Goal: Check status: Check status

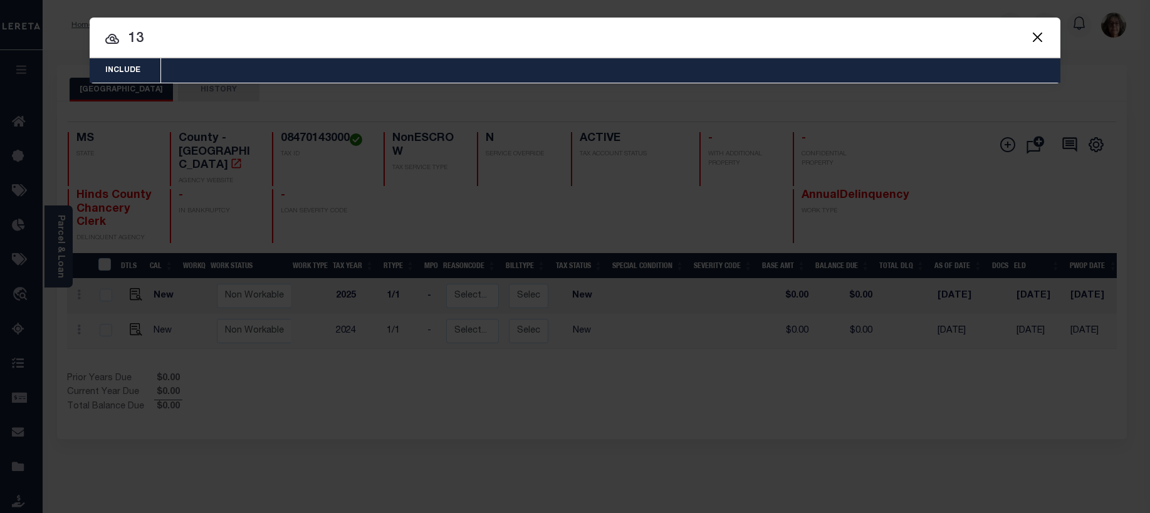
type input "1"
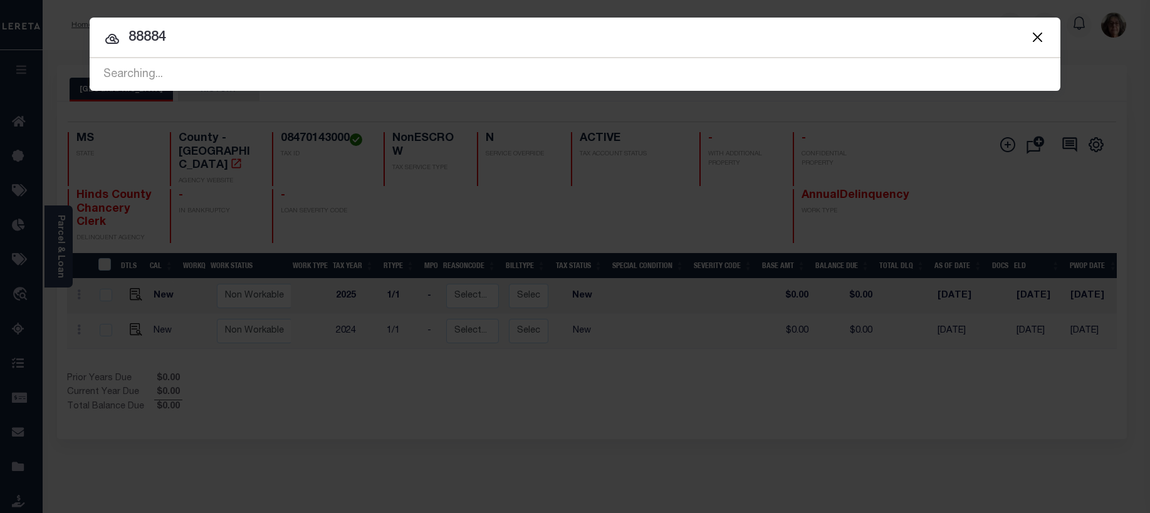
type input "88884"
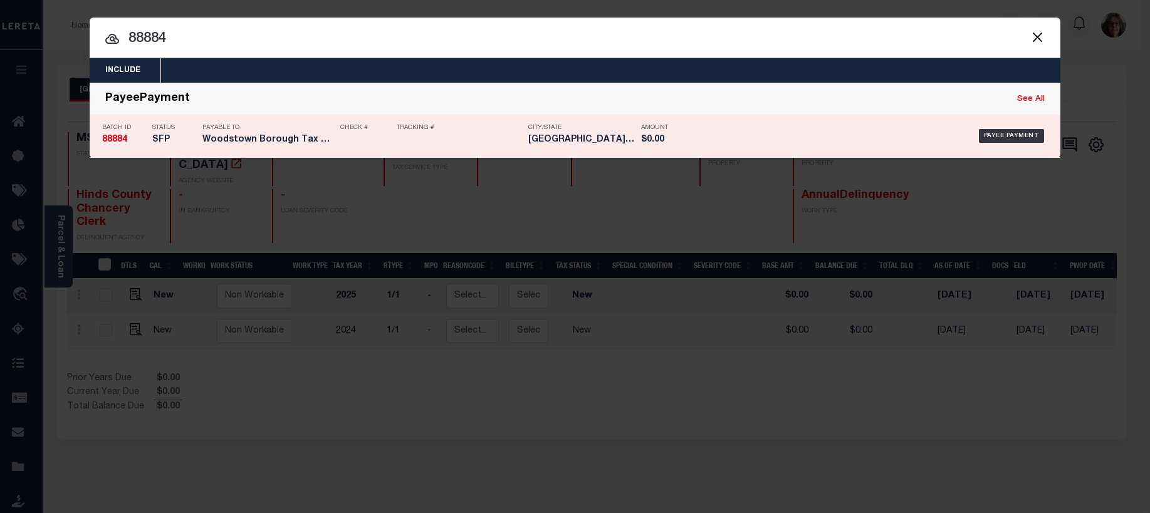
click at [110, 140] on strong "88884" at bounding box center [114, 139] width 25 height 9
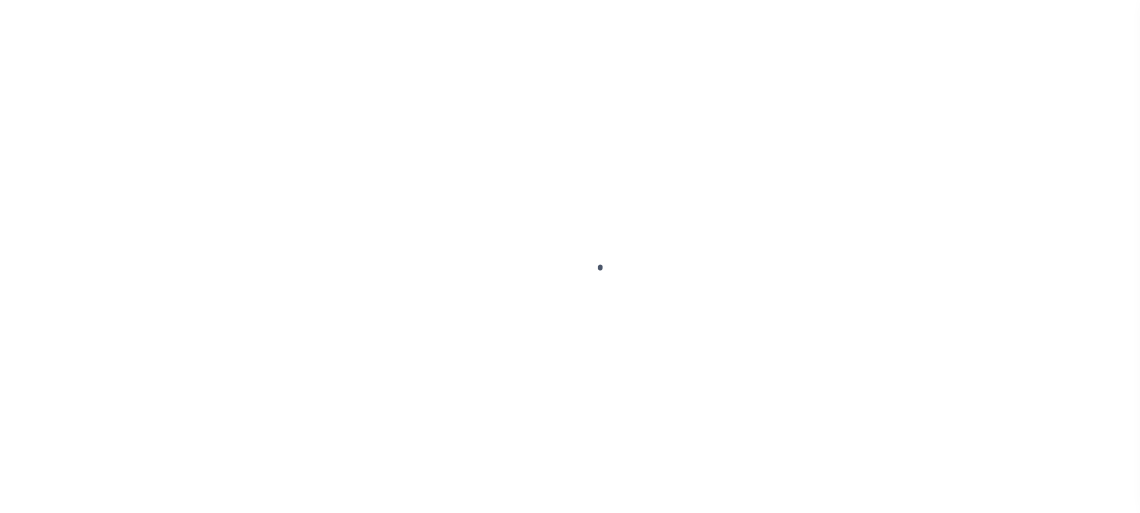
select select "SFP"
type input "[DATE]"
type input "$1,383.24"
select select "CCK"
type input "cert funds requested 8.28"
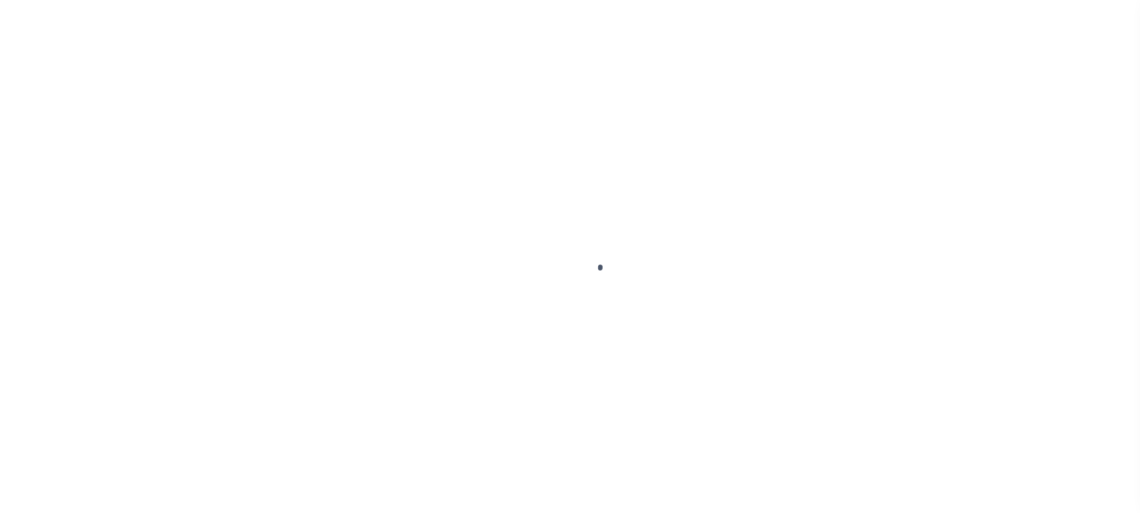
select select "FDX"
type input "N"
radio input "true"
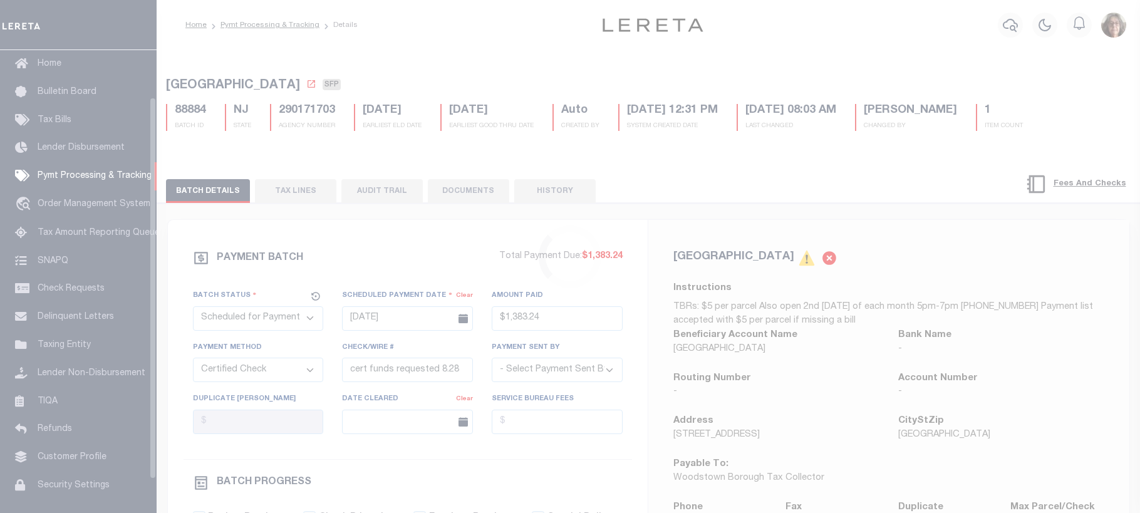
scroll to position [57, 0]
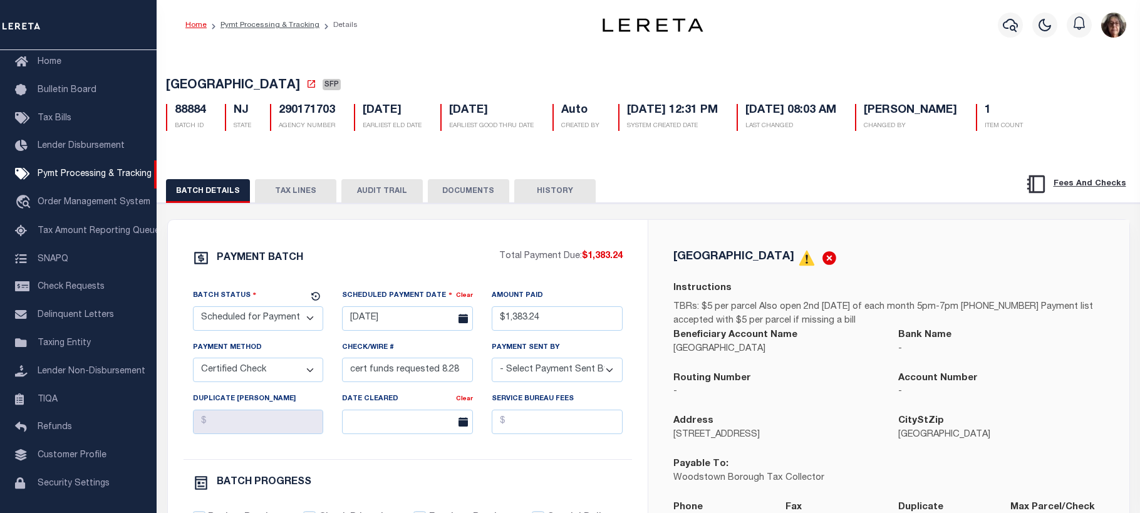
click at [194, 24] on link "Home" at bounding box center [195, 25] width 21 height 8
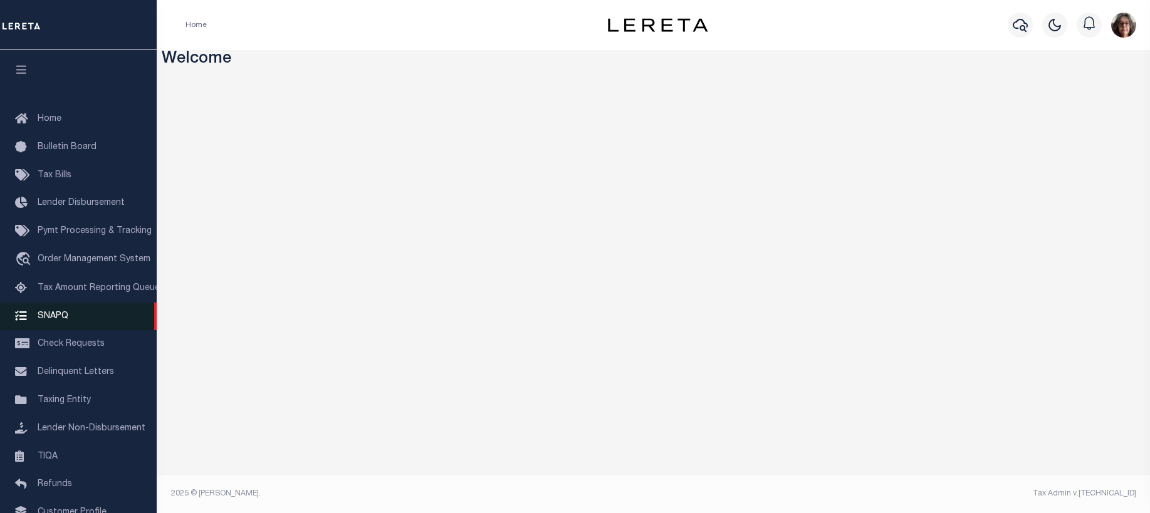
click at [51, 318] on span "SNAPQ" at bounding box center [53, 315] width 31 height 9
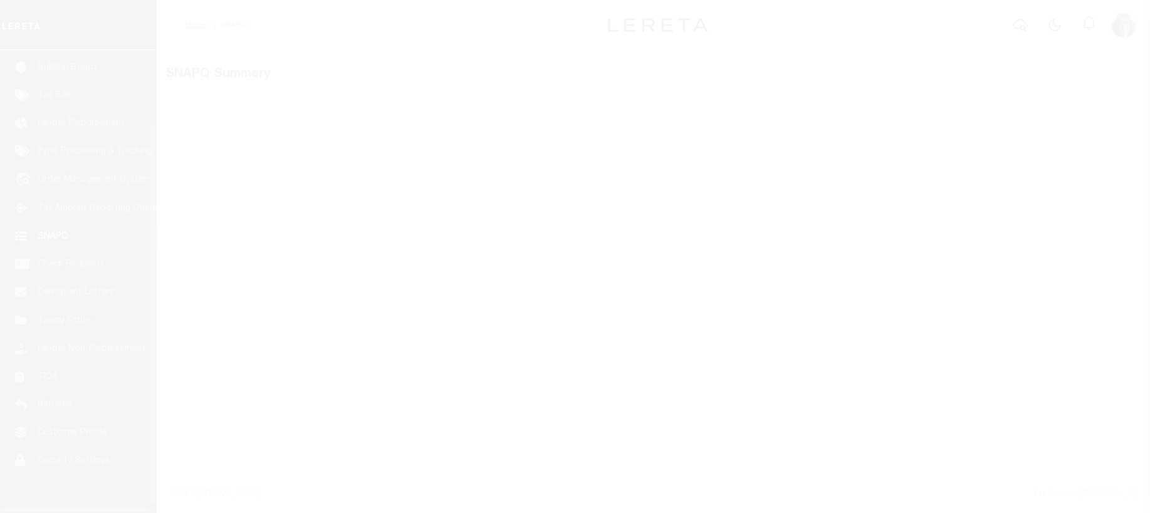
scroll to position [97, 0]
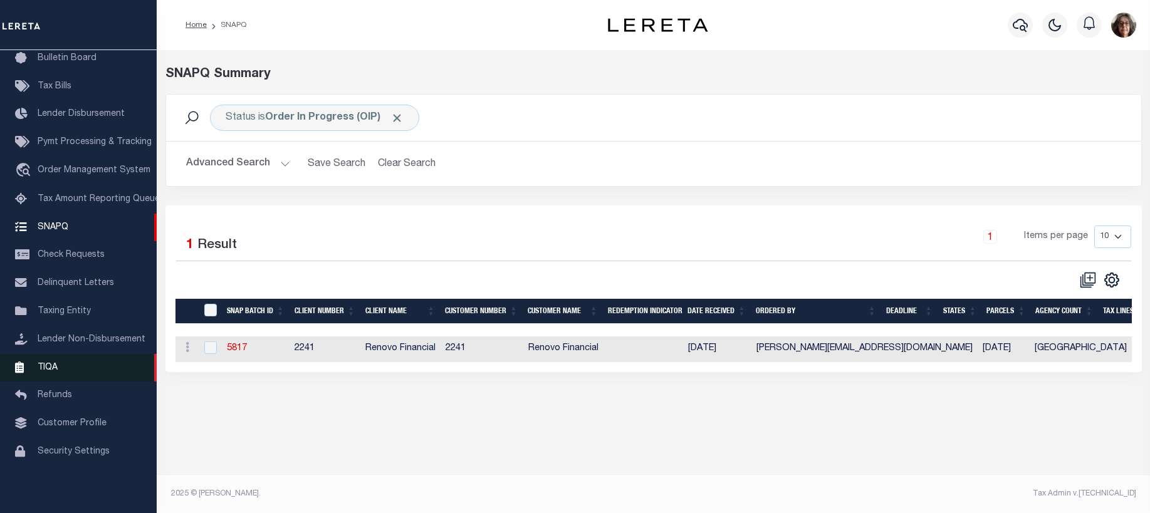
click at [42, 368] on span "TIQA" at bounding box center [48, 367] width 20 height 9
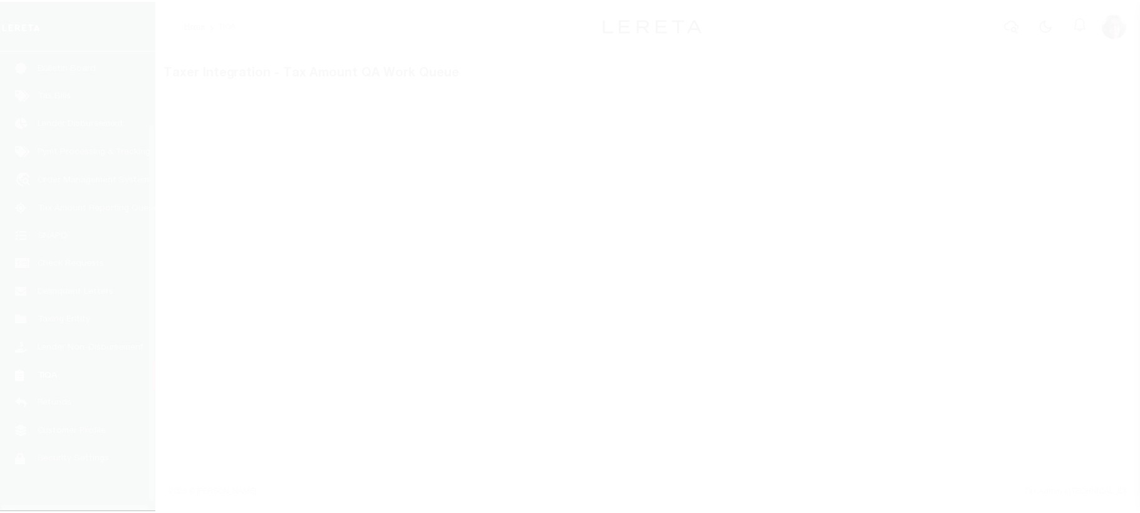
scroll to position [97, 0]
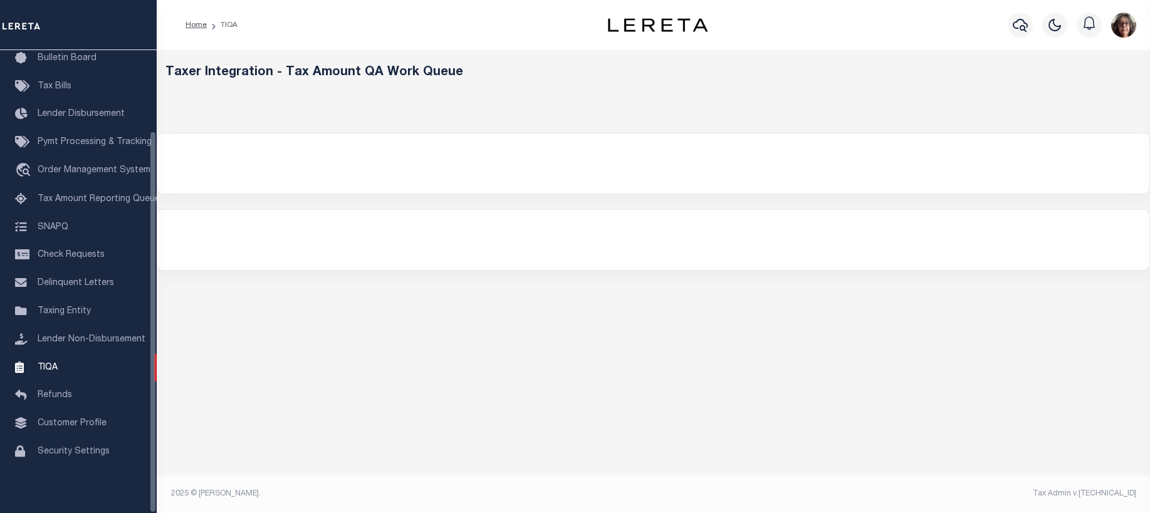
select select "200"
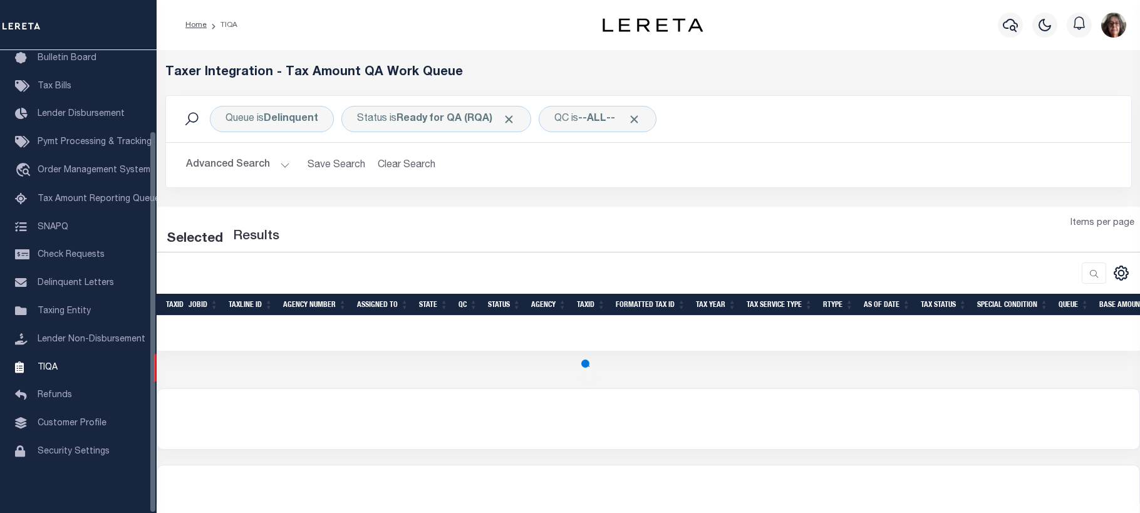
select select "200"
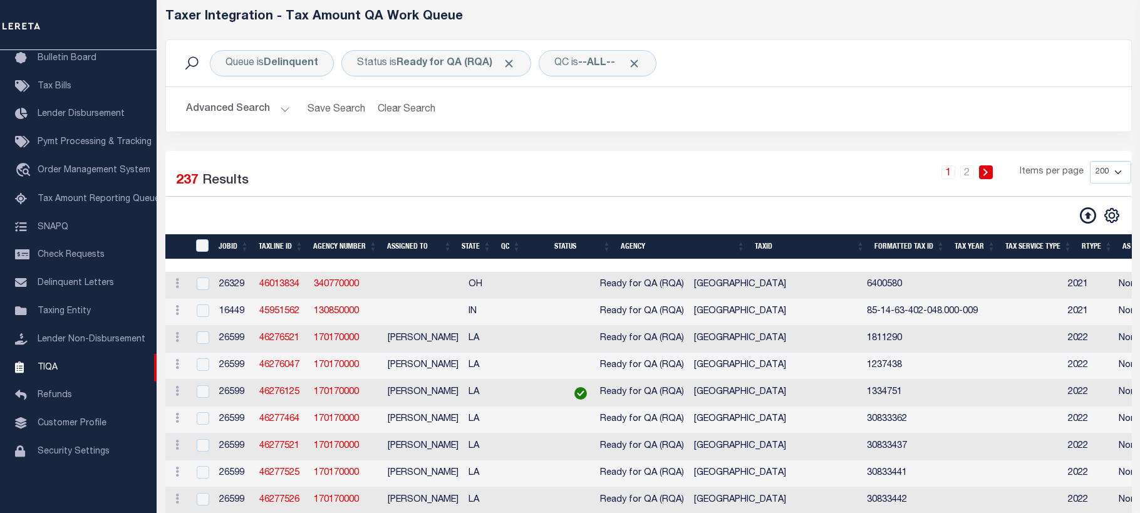
scroll to position [0, 0]
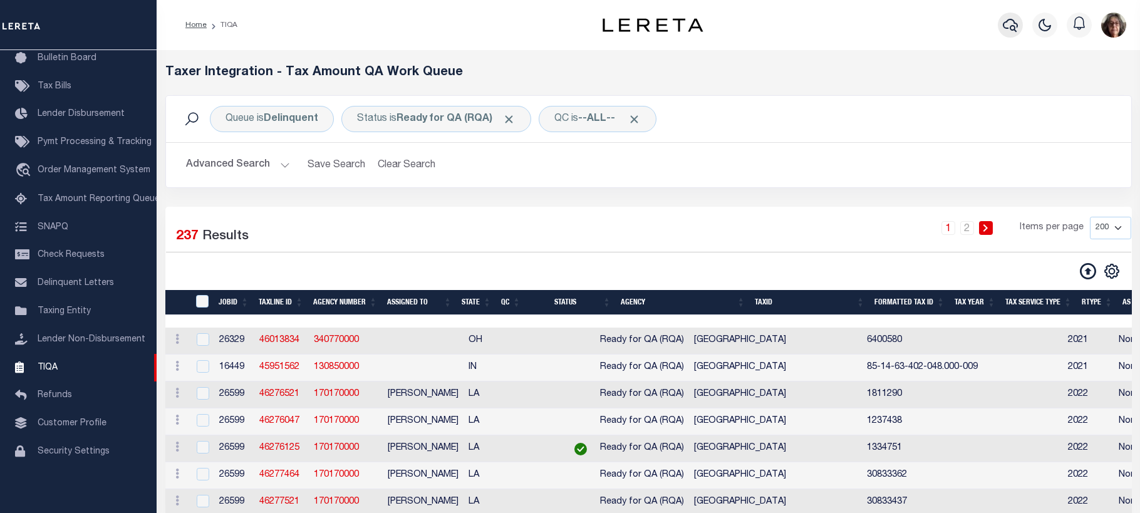
click at [1006, 26] on icon "button" at bounding box center [1010, 25] width 15 height 15
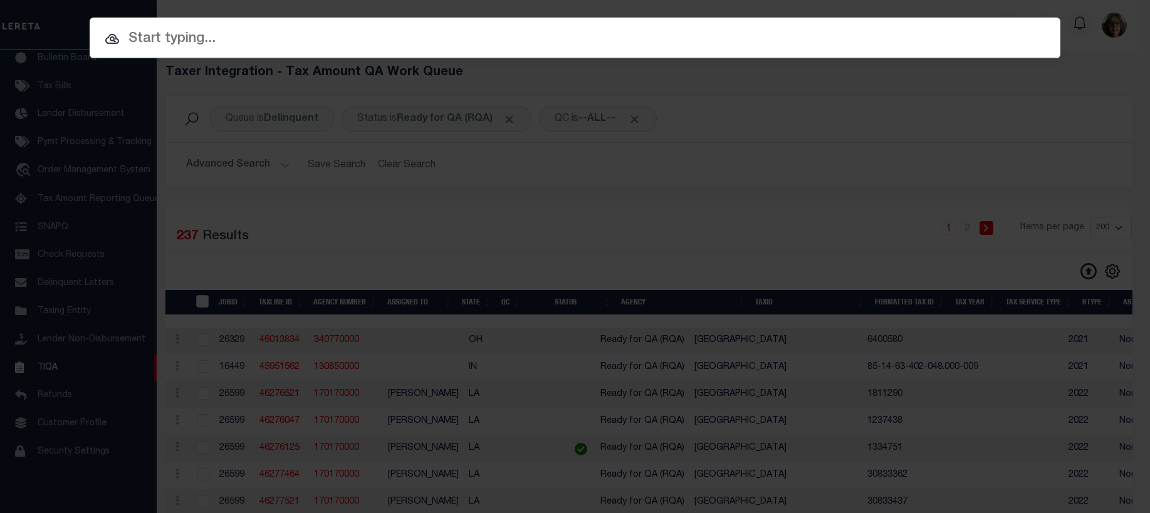
paste input "124806"
type input "124806"
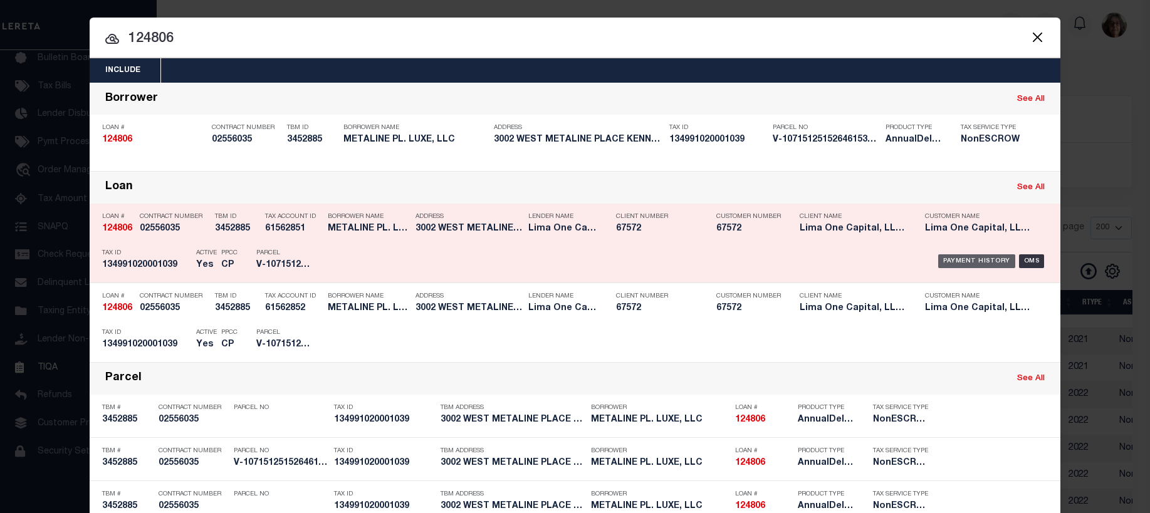
click at [959, 263] on div "Payment History" at bounding box center [976, 261] width 77 height 14
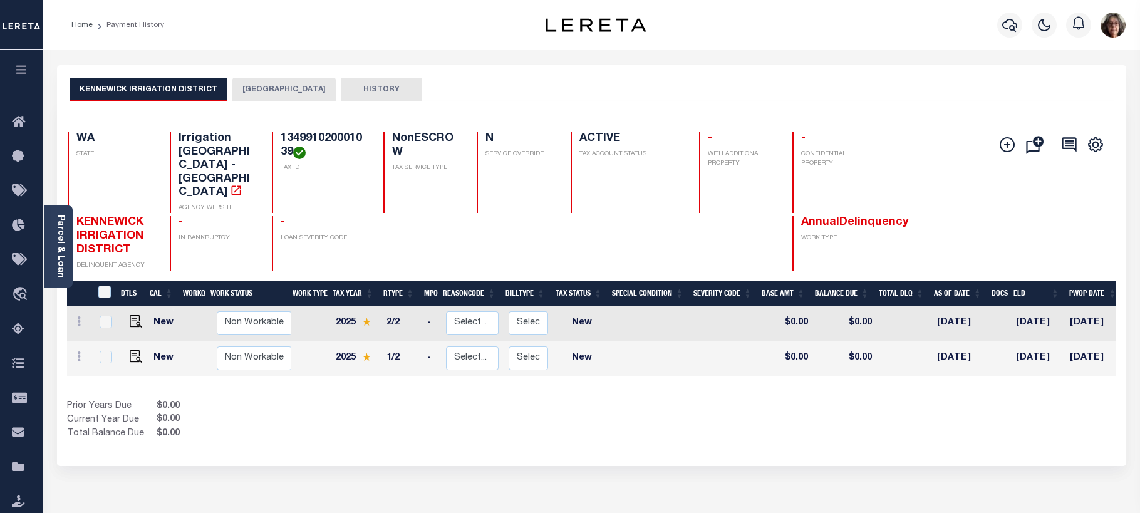
click at [261, 91] on button "[GEOGRAPHIC_DATA]" at bounding box center [283, 90] width 103 height 24
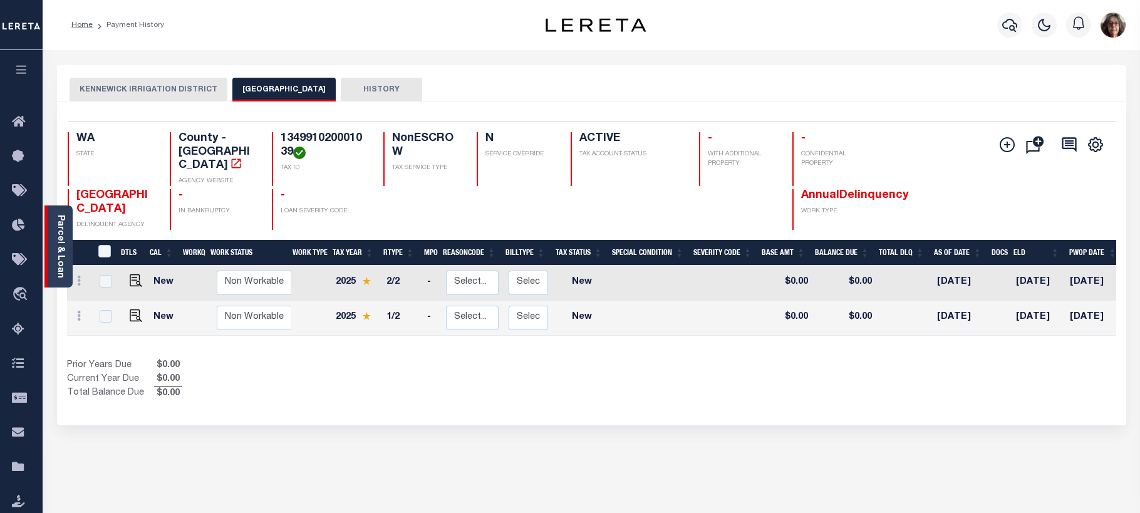
click at [65, 249] on div "Parcel & Loan" at bounding box center [58, 246] width 28 height 82
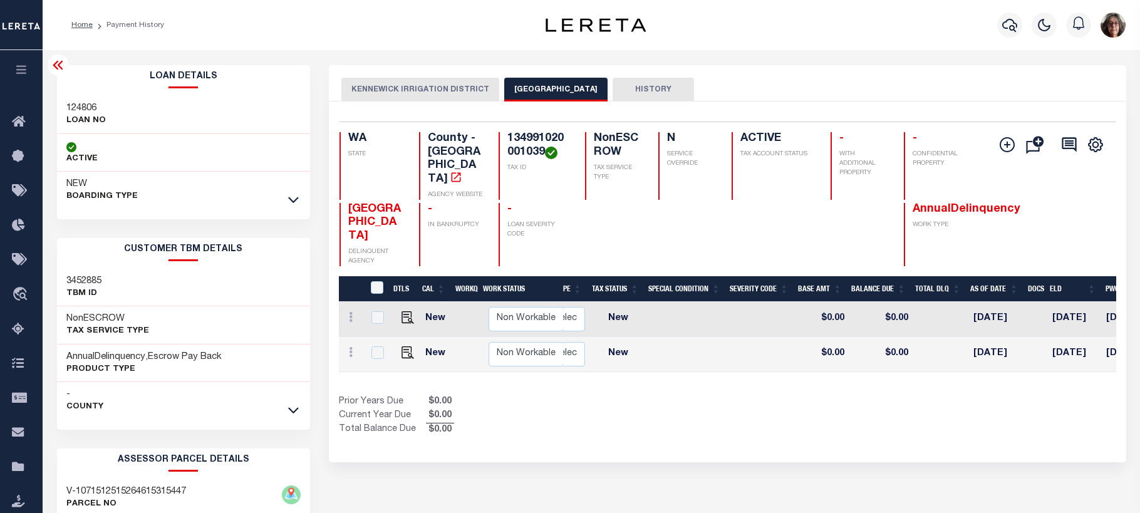
scroll to position [0, 238]
click at [402, 88] on button "KENNEWICK IRRIGATION DISTRICT" at bounding box center [420, 90] width 158 height 24
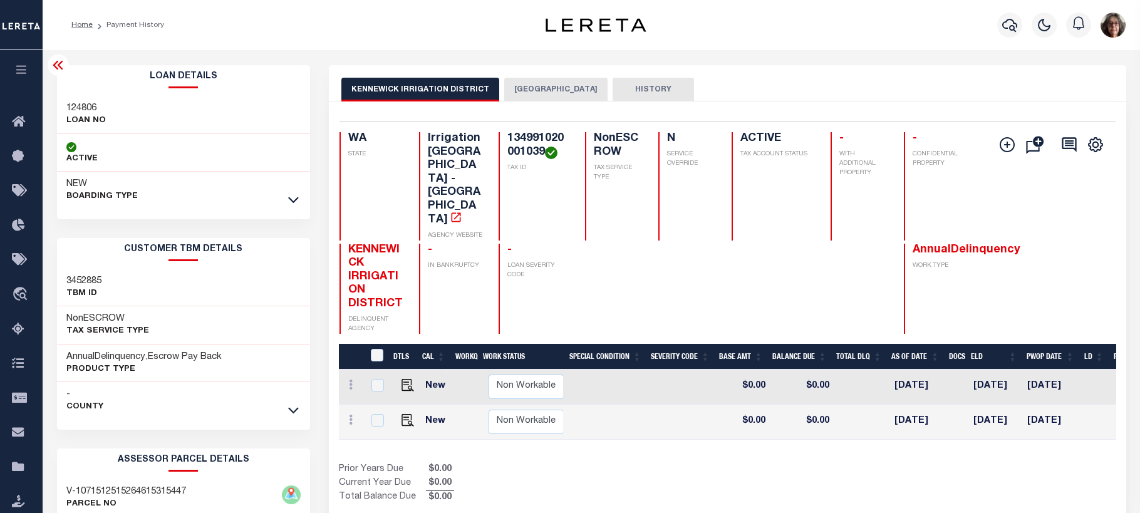
scroll to position [0, 0]
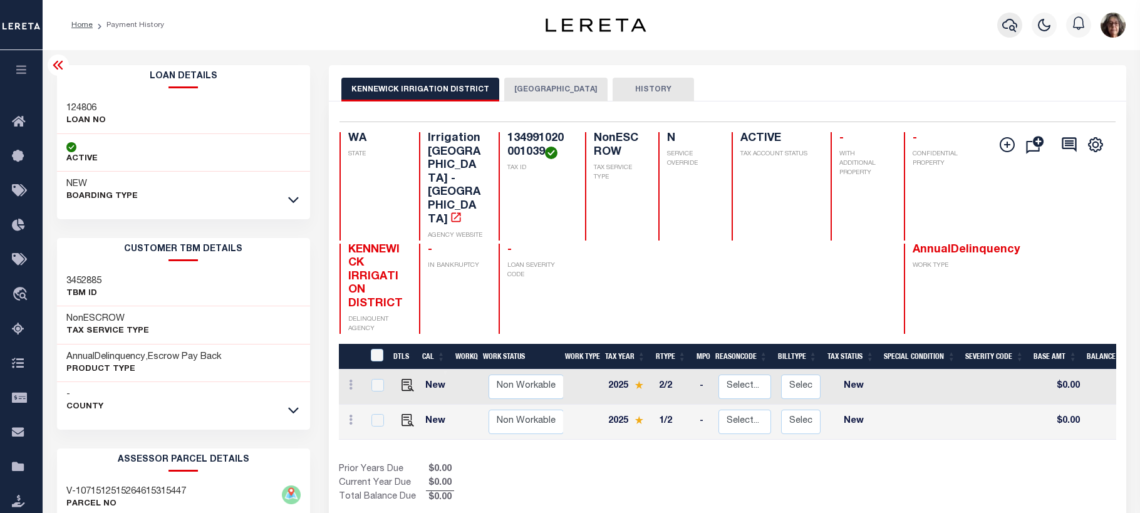
click at [1004, 25] on icon "button" at bounding box center [1009, 25] width 15 height 15
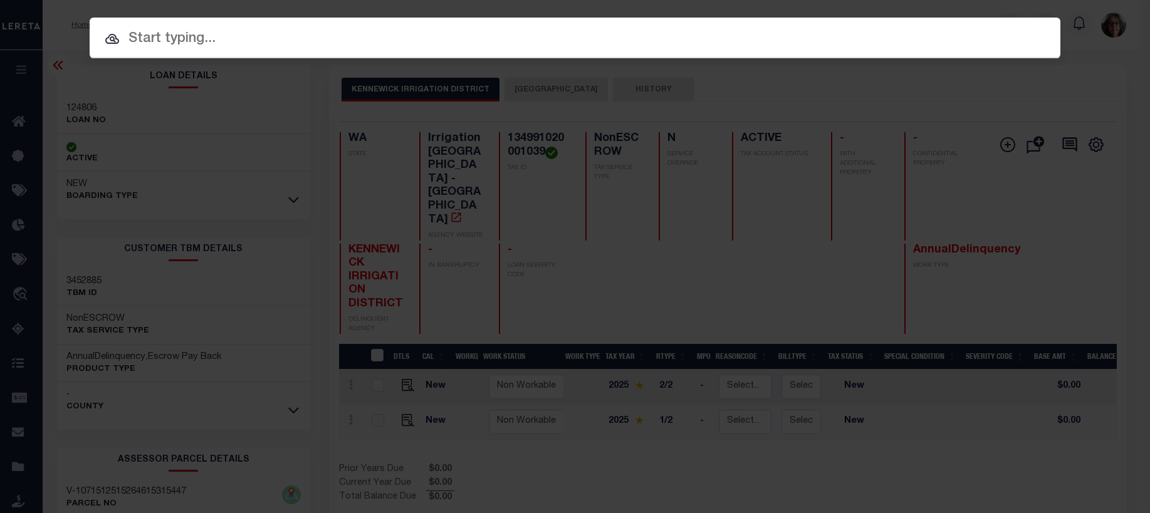
paste input "40001536"
type input "40001536"
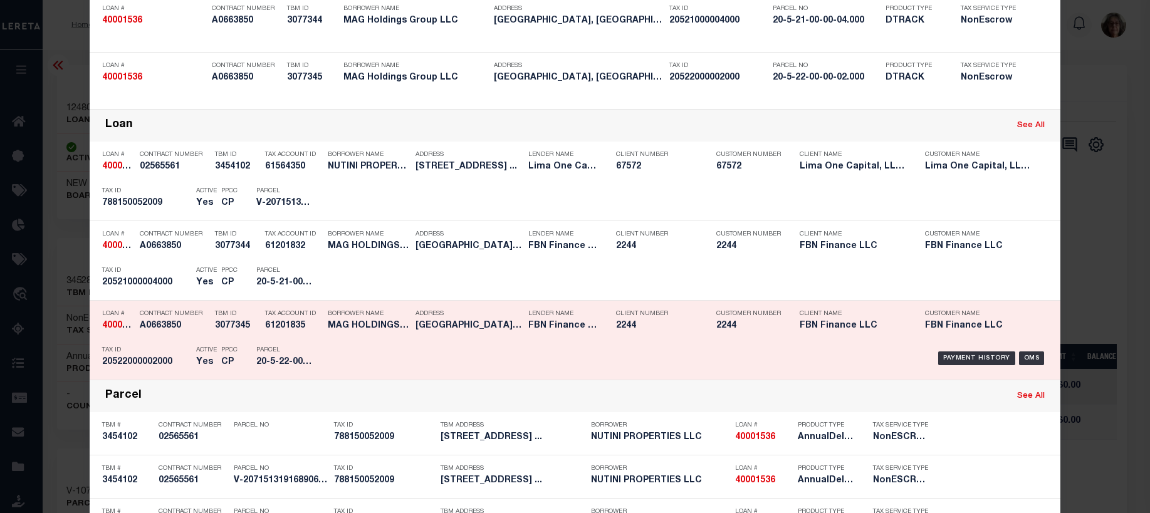
scroll to position [188, 0]
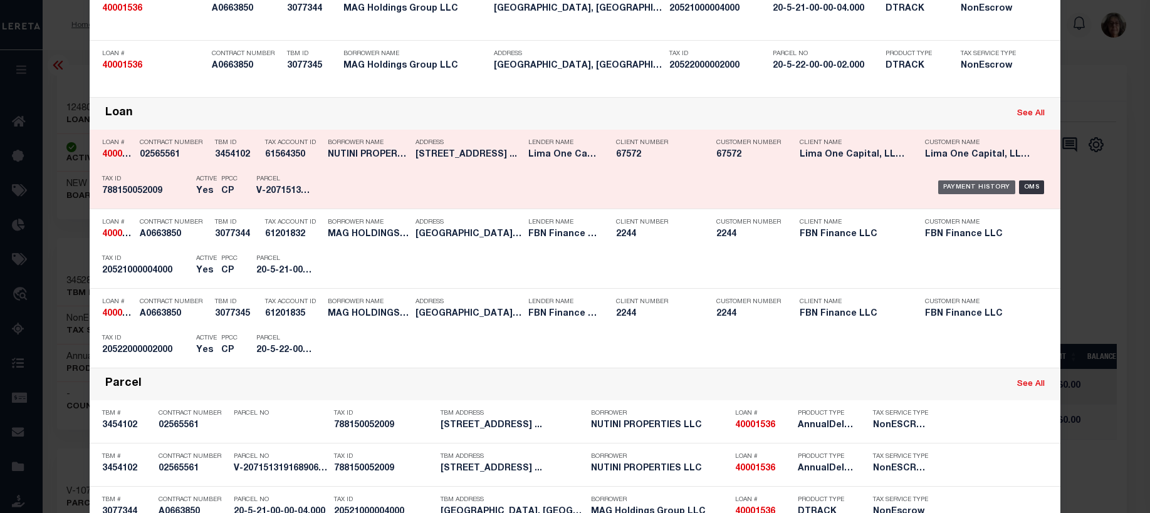
click at [980, 185] on div "Payment History" at bounding box center [976, 187] width 77 height 14
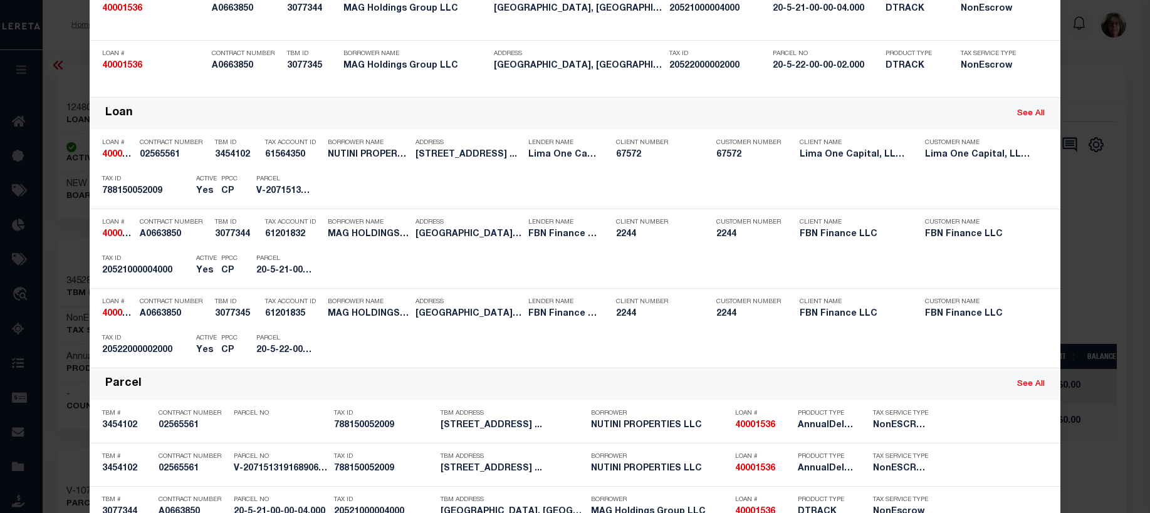
scroll to position [0, 0]
